Goal: Complete application form: Complete application form

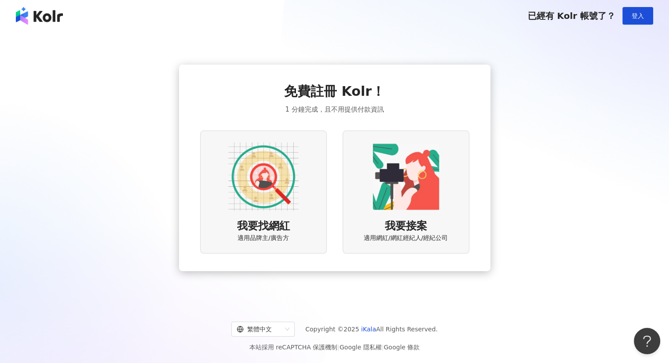
click at [259, 218] on div "我要找網紅 適用品牌主/廣告方" at bounding box center [263, 192] width 127 height 123
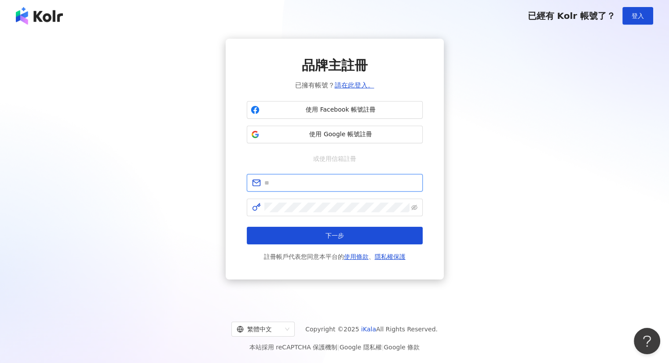
click at [281, 180] on input "text" at bounding box center [340, 183] width 153 height 10
type input "**********"
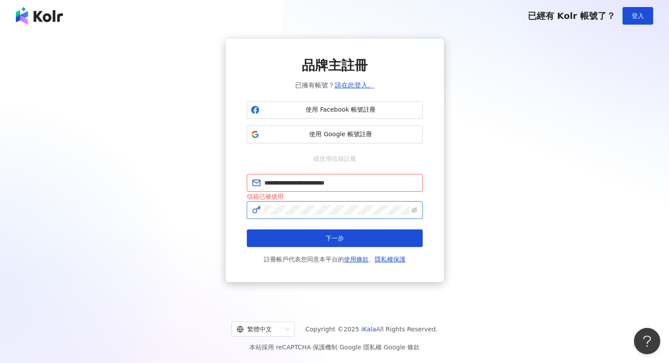
click at [247, 230] on button "下一步" at bounding box center [335, 239] width 176 height 18
click at [324, 186] on input "**********" at bounding box center [340, 183] width 153 height 10
click at [295, 217] on span at bounding box center [335, 210] width 176 height 18
click at [334, 136] on span "使用 Google 帳號註冊" at bounding box center [341, 134] width 156 height 9
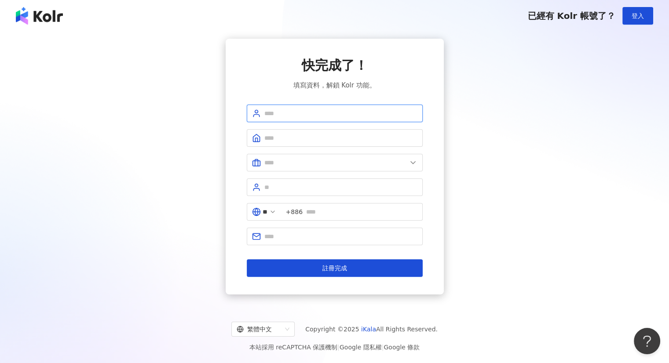
click at [338, 115] on input "text" at bounding box center [340, 114] width 153 height 10
type input "****"
click at [299, 135] on input "text" at bounding box center [340, 138] width 153 height 10
paste input "**********"
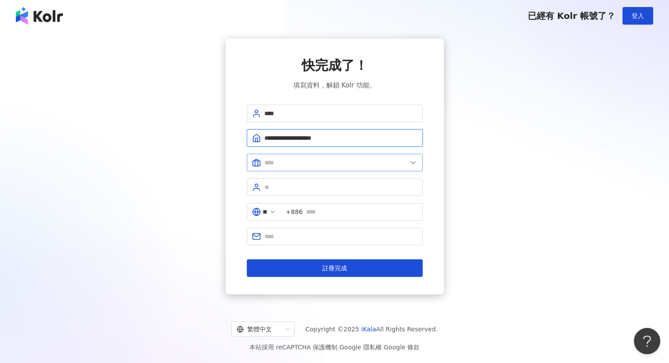
type input "**********"
click at [294, 167] on span at bounding box center [335, 163] width 176 height 18
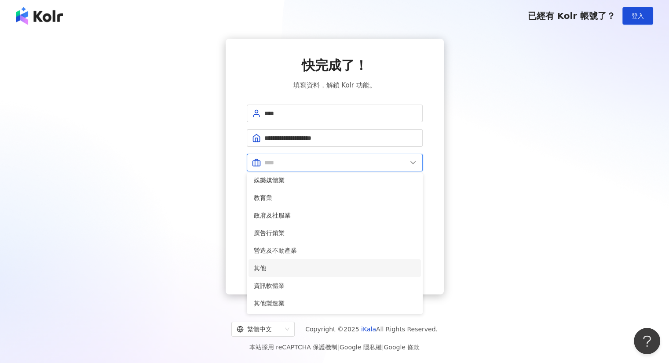
scroll to position [135, 0]
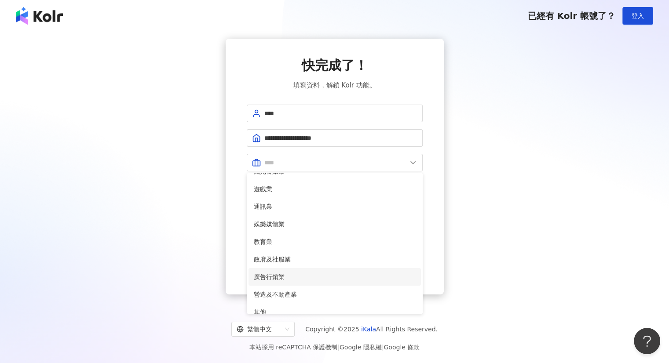
click at [289, 280] on span "廣告行銷業" at bounding box center [335, 277] width 162 height 10
type input "*****"
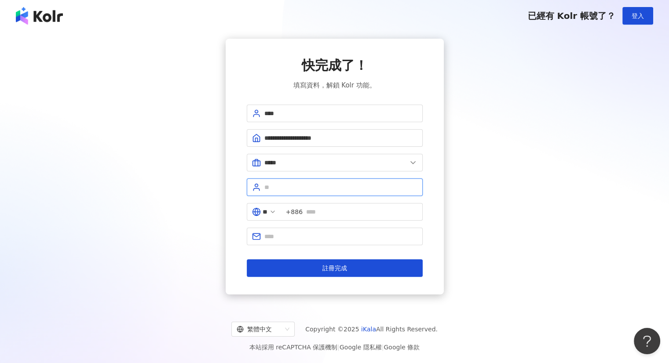
click at [303, 184] on input "text" at bounding box center [340, 187] width 153 height 10
type input "**********"
click at [276, 210] on icon at bounding box center [272, 211] width 7 height 7
click at [274, 211] on polyline at bounding box center [273, 212] width 4 height 2
click at [276, 210] on icon at bounding box center [272, 211] width 7 height 7
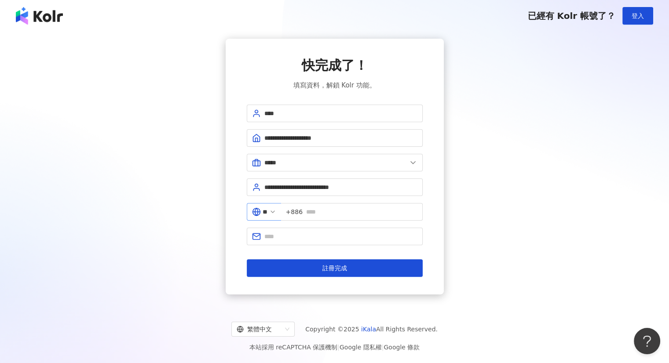
click at [276, 211] on icon at bounding box center [272, 211] width 7 height 7
click at [262, 211] on span "**" at bounding box center [264, 212] width 34 height 18
click at [257, 211] on icon at bounding box center [256, 211] width 3 height 7
click at [254, 210] on icon at bounding box center [256, 212] width 9 height 9
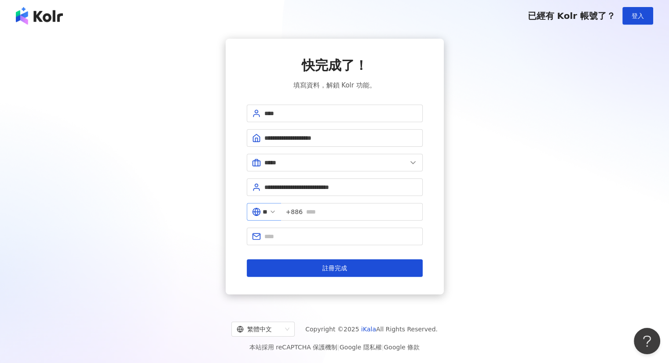
click at [276, 210] on icon at bounding box center [272, 211] width 7 height 7
click at [294, 230] on span at bounding box center [335, 237] width 176 height 18
click at [296, 235] on input "text" at bounding box center [340, 237] width 153 height 10
type input "**********"
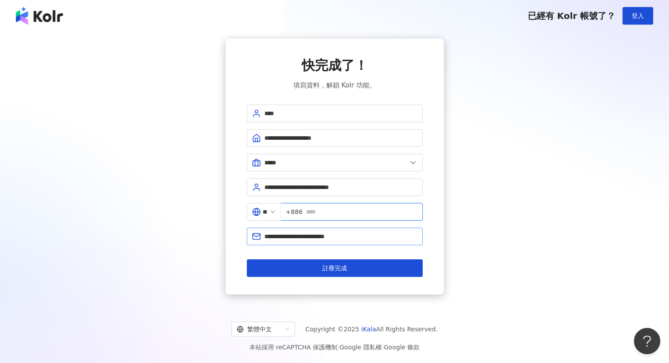
type input "**********"
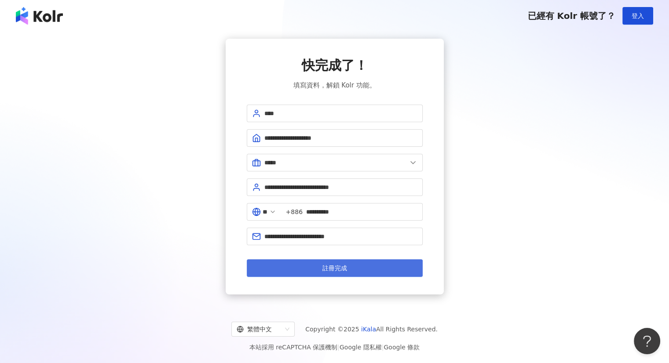
click at [348, 268] on button "註冊完成" at bounding box center [335, 268] width 176 height 18
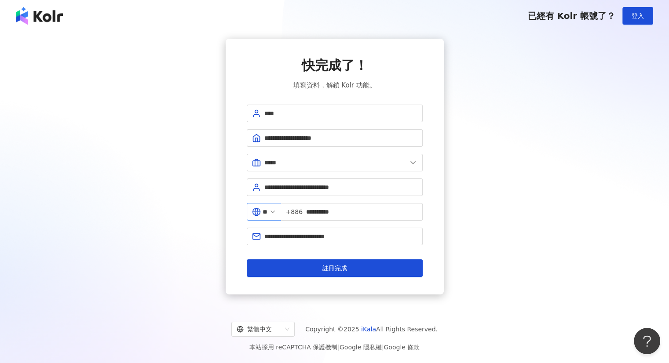
click at [276, 213] on icon at bounding box center [272, 211] width 7 height 7
click at [276, 210] on icon at bounding box center [272, 211] width 7 height 7
click at [260, 211] on icon at bounding box center [256, 212] width 9 height 9
click at [255, 212] on line at bounding box center [255, 212] width 7 height 0
click at [275, 210] on span "**" at bounding box center [264, 212] width 34 height 18
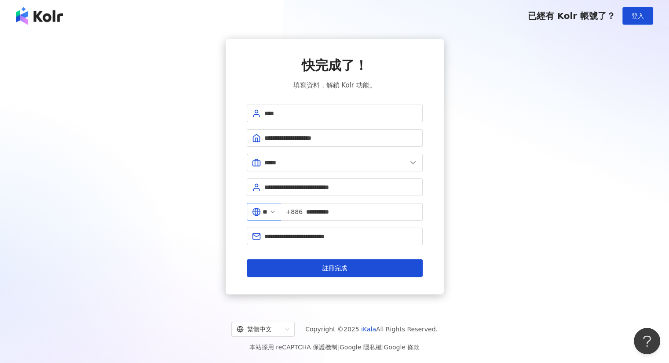
click at [276, 210] on icon at bounding box center [272, 211] width 7 height 7
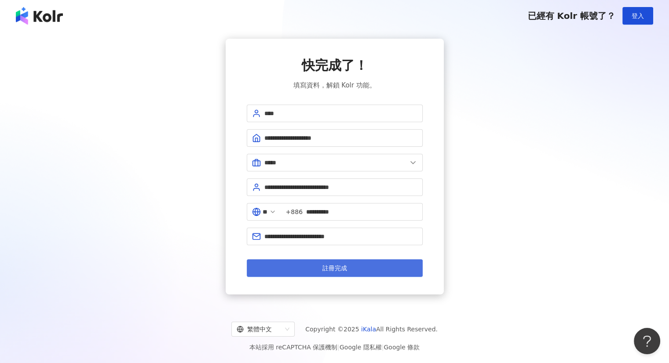
click at [369, 260] on button "註冊完成" at bounding box center [335, 268] width 176 height 18
click at [369, 272] on button "註冊完成" at bounding box center [335, 268] width 176 height 18
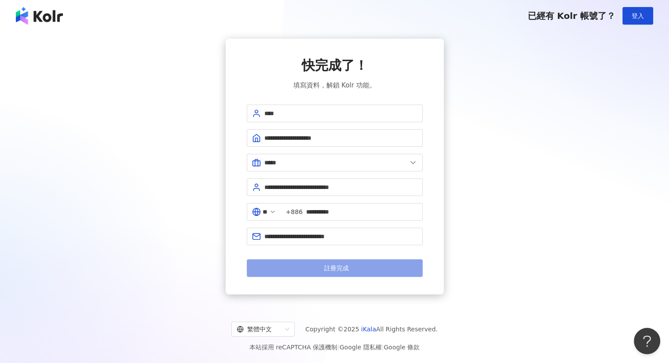
click at [369, 272] on button "註冊完成" at bounding box center [335, 268] width 176 height 18
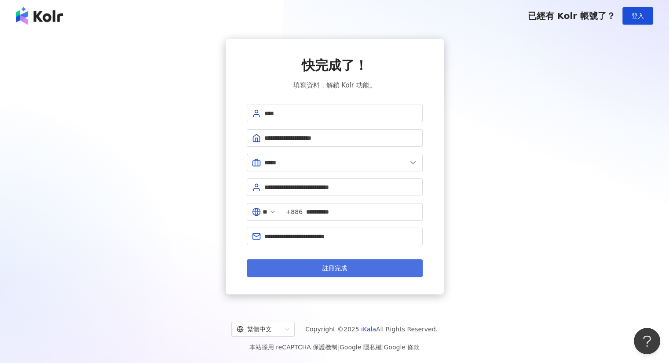
click at [369, 272] on button "註冊完成" at bounding box center [335, 268] width 176 height 18
click at [334, 268] on span "註冊完成" at bounding box center [334, 268] width 25 height 7
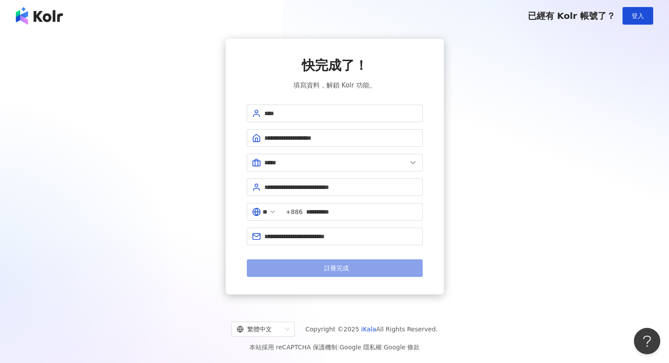
click at [334, 268] on span "註冊完成" at bounding box center [336, 268] width 25 height 7
click at [334, 268] on span "註冊完成" at bounding box center [339, 268] width 25 height 7
click at [334, 268] on span "註冊完成" at bounding box center [336, 268] width 25 height 7
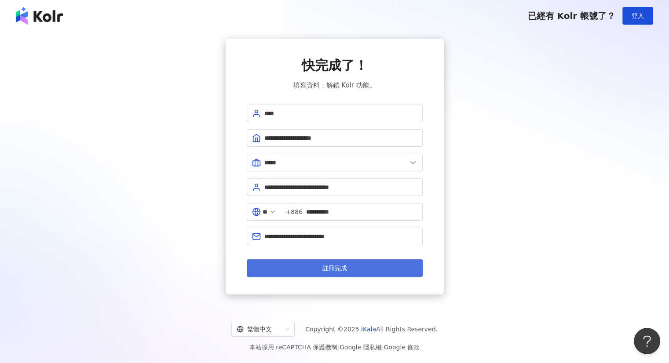
click at [334, 268] on span "註冊完成" at bounding box center [334, 268] width 25 height 7
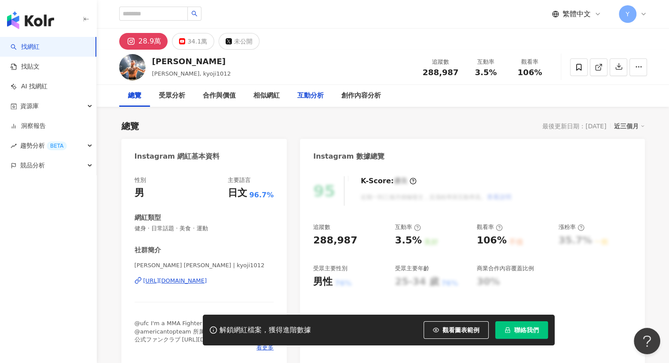
click at [308, 91] on div "互動分析" at bounding box center [310, 96] width 26 height 11
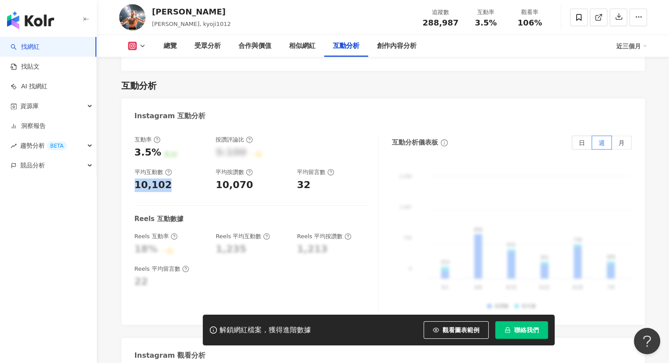
drag, startPoint x: 151, startPoint y: 175, endPoint x: 128, endPoint y: 177, distance: 23.0
click at [129, 177] on div "互動率 3.5% 良好 按讚評論比 5:100 一般 平均互動數 10,102 平均按讚數 10,070 平均留言數 32 Reels 互動數據 Reels …" at bounding box center [382, 226] width 523 height 198
copy div "10,102"
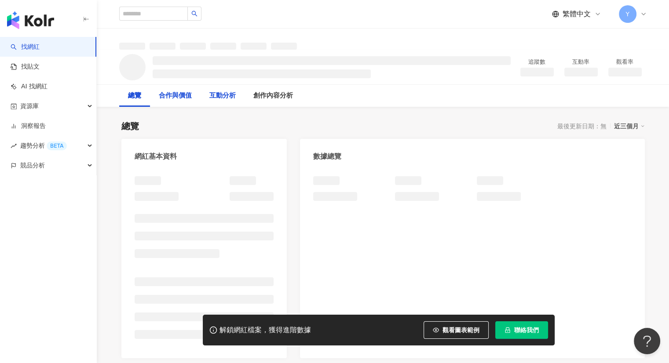
drag, startPoint x: 220, startPoint y: 99, endPoint x: 208, endPoint y: 10, distance: 90.1
click at [192, 99] on div "合作與價值" at bounding box center [175, 96] width 33 height 11
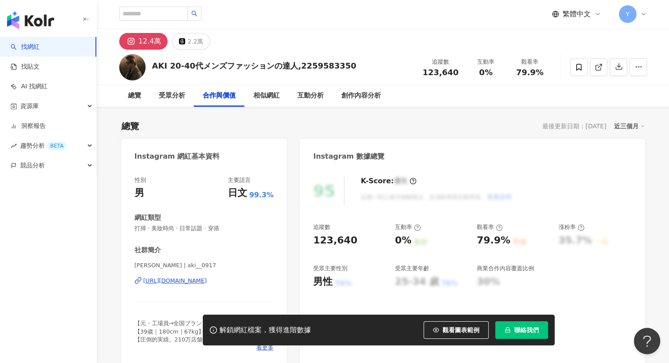
scroll to position [1191, 0]
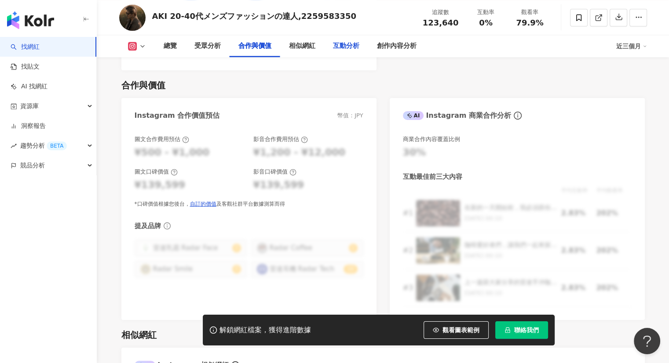
click at [336, 45] on div "互動分析" at bounding box center [346, 46] width 26 height 11
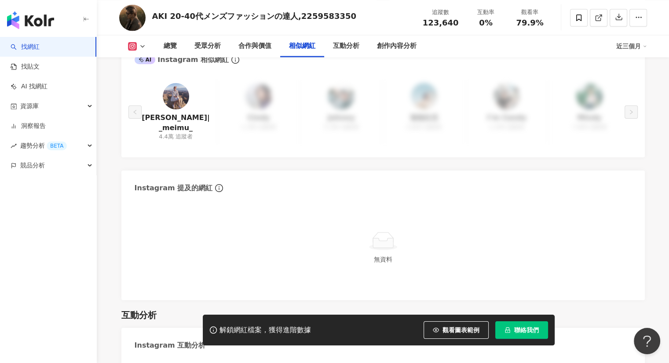
scroll to position [1232, 0]
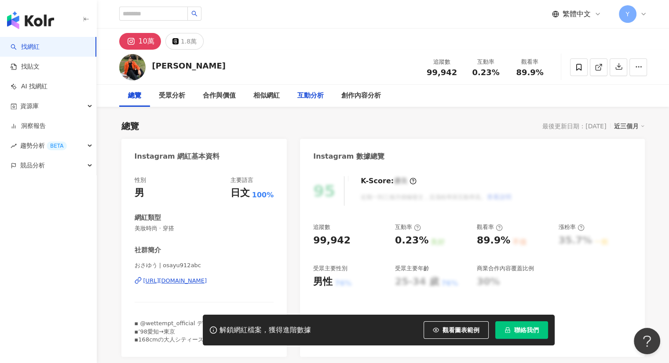
click at [311, 95] on div "互動分析" at bounding box center [310, 96] width 26 height 11
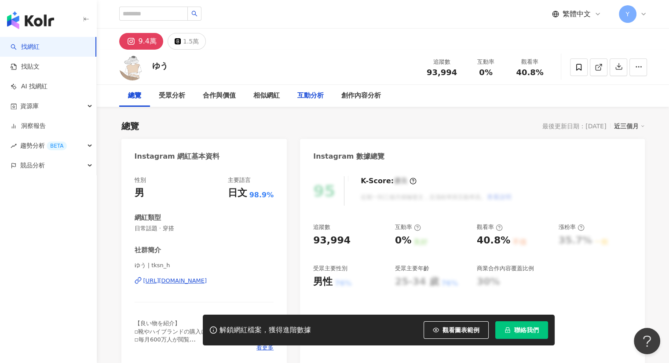
click at [312, 95] on div "互動分析" at bounding box center [310, 96] width 26 height 11
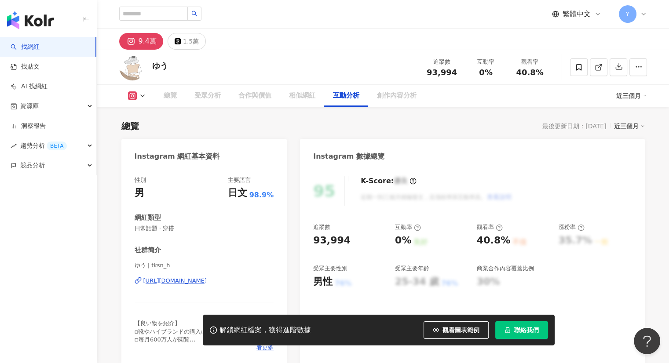
scroll to position [1722, 0]
